Goal: Information Seeking & Learning: Learn about a topic

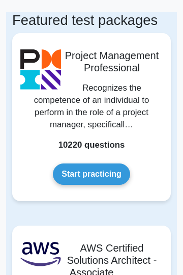
click at [99, 176] on link "Start practicing" at bounding box center [91, 173] width 77 height 21
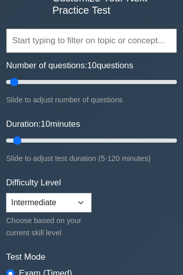
scroll to position [91, 0]
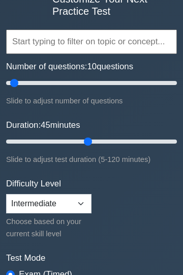
type input "60"
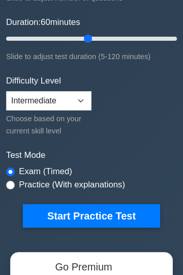
scroll to position [202, 0]
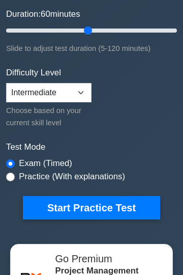
click at [106, 212] on button "Start Practice Test" at bounding box center [91, 207] width 137 height 23
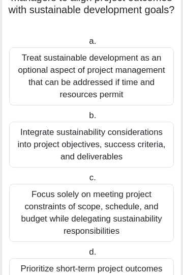
scroll to position [124, 0]
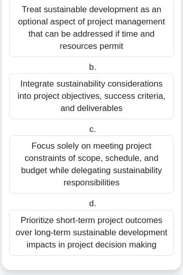
click at [114, 162] on div "Focus solely on meeting project constraints of scope, schedule, and budget whil…" at bounding box center [91, 164] width 165 height 58
click at [87, 133] on input "c. Focus solely on meeting project constraints of scope, schedule, and budget w…" at bounding box center [87, 129] width 0 height 7
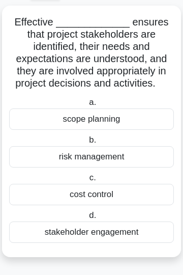
click at [124, 156] on div "risk management" at bounding box center [91, 156] width 165 height 21
click at [87, 144] on input "b. risk management" at bounding box center [87, 140] width 0 height 7
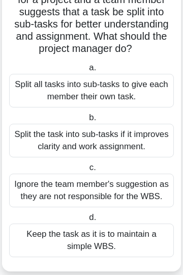
scroll to position [101, 0]
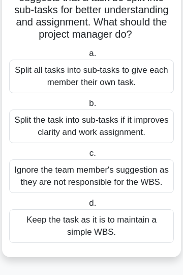
click at [98, 223] on div "Keep the task as it is to maintain a simple WBS." at bounding box center [91, 226] width 165 height 34
click at [87, 207] on input "d. Keep the task as it is to maintain a simple WBS." at bounding box center [87, 203] width 0 height 7
click at [107, 229] on div "Keep the task as it is to maintain a simple WBS." at bounding box center [91, 226] width 165 height 34
click at [87, 207] on input "d. Keep the task as it is to maintain a simple WBS." at bounding box center [87, 203] width 0 height 7
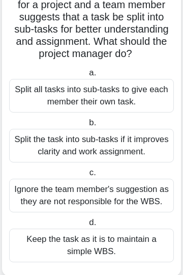
click at [112, 212] on div "Ignore the team member's suggestion as they are not responsible for the WBS." at bounding box center [91, 196] width 165 height 34
click at [87, 176] on input "c. Ignore the team member's suggestion as they are not responsible for the WBS." at bounding box center [87, 173] width 0 height 7
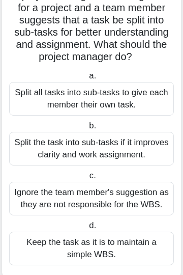
scroll to position [0, 0]
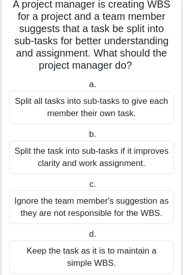
click at [97, 215] on div "Ignore the team member's suggestion as they are not responsible for the WBS." at bounding box center [91, 207] width 165 height 34
click at [87, 188] on input "c. Ignore the team member's suggestion as they are not responsible for the WBS." at bounding box center [87, 184] width 0 height 7
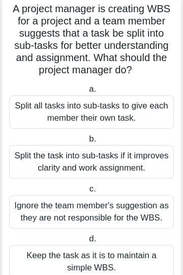
click at [103, 206] on div "Ignore the team member's suggestion as they are not responsible for the WBS." at bounding box center [91, 212] width 165 height 34
click at [87, 192] on input "c. Ignore the team member's suggestion as they are not responsible for the WBS." at bounding box center [87, 189] width 0 height 7
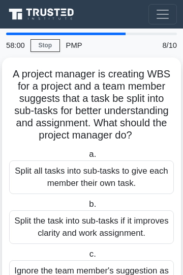
click at [106, 173] on div "Split all tasks into sub-tasks to give each member their own task." at bounding box center [91, 177] width 165 height 34
click at [87, 158] on input "a. Split all tasks into sub-tasks to give each member their own task." at bounding box center [87, 154] width 0 height 7
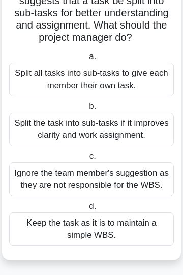
scroll to position [99, 0]
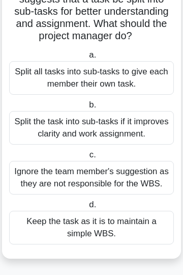
click at [107, 133] on div "Split the task into sub-tasks if it improves clarity and work assignment." at bounding box center [91, 128] width 165 height 34
click at [87, 108] on input "b. Split the task into sub-tasks if it improves clarity and work assignment." at bounding box center [87, 105] width 0 height 7
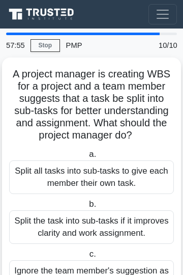
scroll to position [0, 0]
click at [105, 177] on div "Split all tasks into sub-tasks to give each member their own task." at bounding box center [91, 177] width 165 height 34
click at [87, 158] on input "a. Split all tasks into sub-tasks to give each member their own task." at bounding box center [87, 154] width 0 height 7
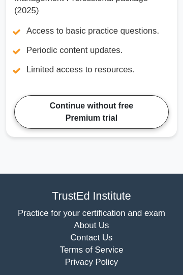
scroll to position [590, 0]
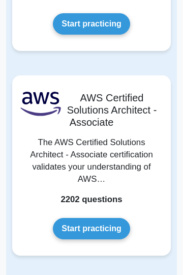
scroll to position [194, 0]
